Goal: Find contact information: Find contact information

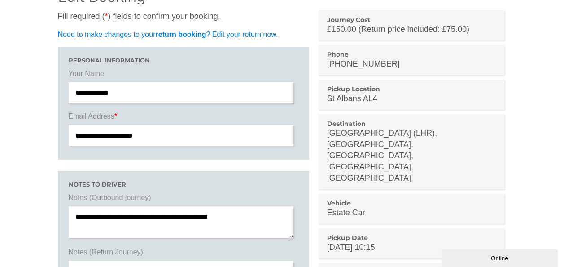
scroll to position [82, 0]
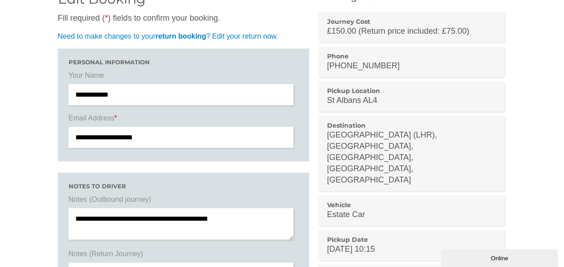
click at [329, 101] on p "St Albans AL4" at bounding box center [411, 100] width 169 height 11
click at [328, 100] on p "St Albans AL4" at bounding box center [411, 100] width 169 height 11
click at [329, 101] on p "St Albans AL4" at bounding box center [411, 100] width 169 height 11
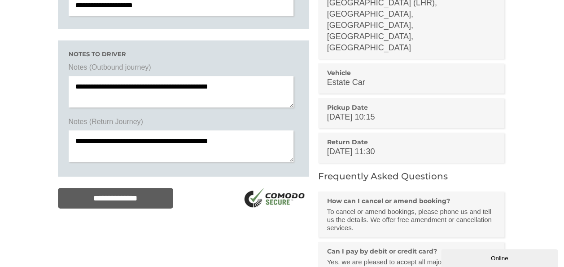
scroll to position [216, 0]
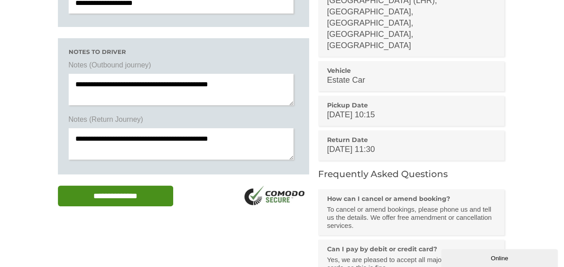
click at [126, 198] on input "**********" at bounding box center [116, 195] width 116 height 21
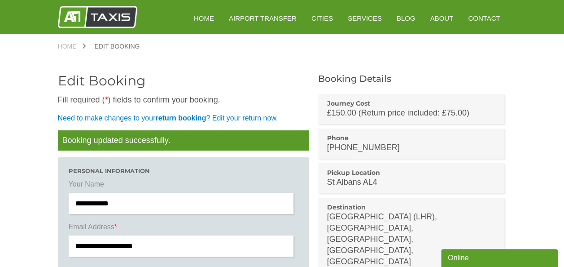
click at [329, 181] on p "St Albans AL4" at bounding box center [411, 181] width 169 height 11
click at [328, 180] on p "St Albans AL4" at bounding box center [411, 181] width 169 height 11
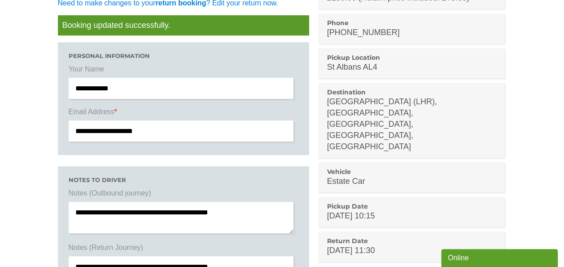
scroll to position [110, 0]
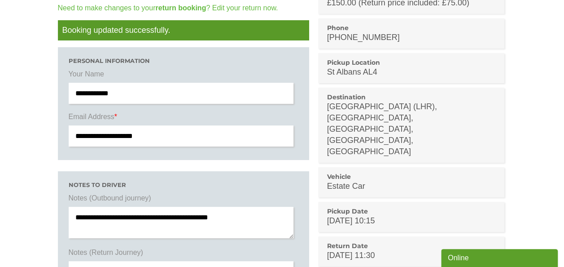
click at [184, 8] on strong "return booking" at bounding box center [180, 8] width 51 height 8
click at [332, 35] on p "[PHONE_NUMBER]" at bounding box center [411, 37] width 169 height 11
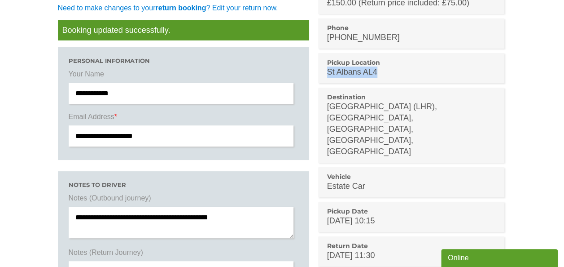
drag, startPoint x: 375, startPoint y: 70, endPoint x: 324, endPoint y: 70, distance: 51.6
click at [324, 70] on li "Pickup Location [GEOGRAPHIC_DATA] AL4" at bounding box center [411, 68] width 187 height 30
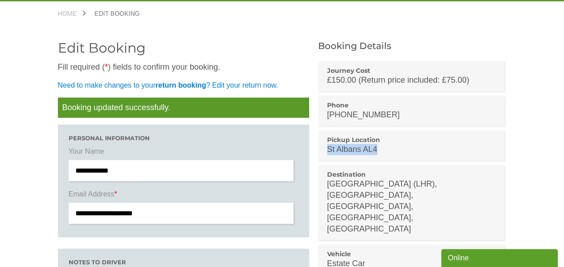
scroll to position [0, 0]
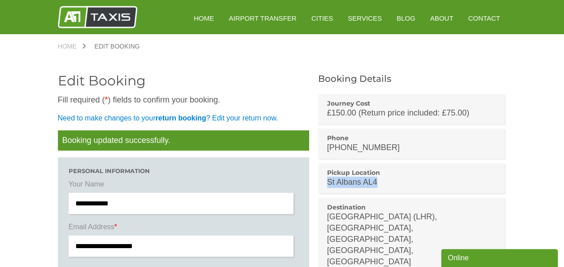
click at [123, 46] on link "Edit Booking" at bounding box center [117, 46] width 63 height 6
click at [486, 19] on link "Contact" at bounding box center [484, 18] width 44 height 22
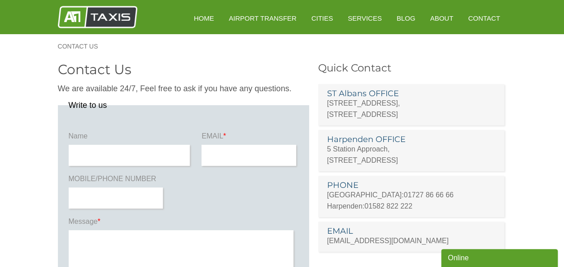
click at [404, 196] on link "01727 86 66 66" at bounding box center [429, 195] width 50 height 8
